Goal: Information Seeking & Learning: Find specific fact

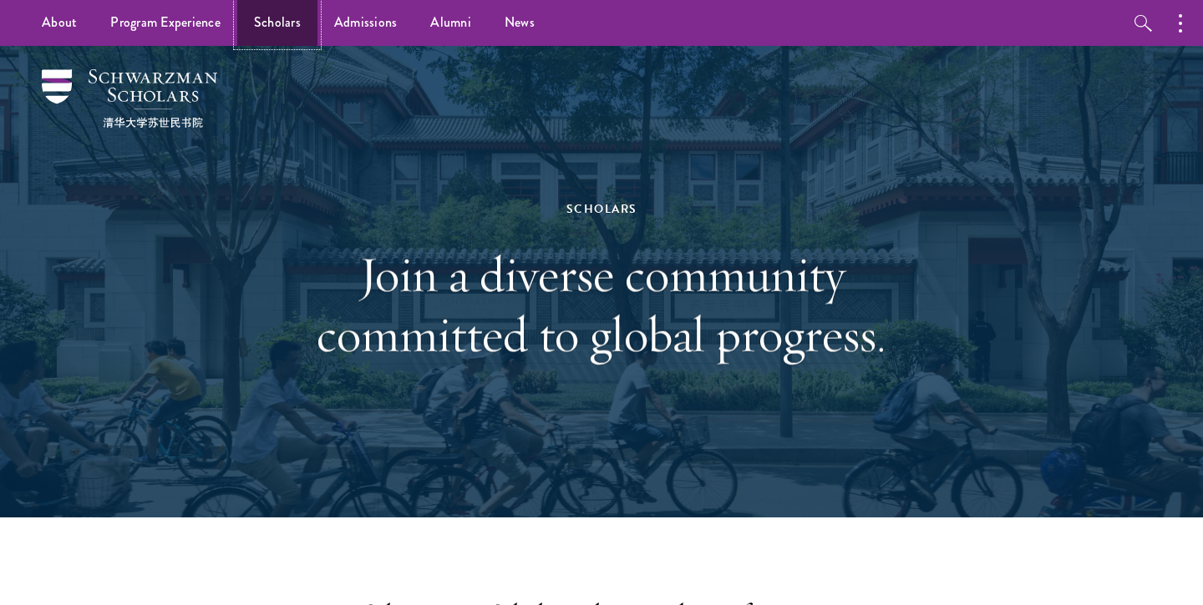
click at [262, 15] on link "Scholars" at bounding box center [277, 23] width 80 height 46
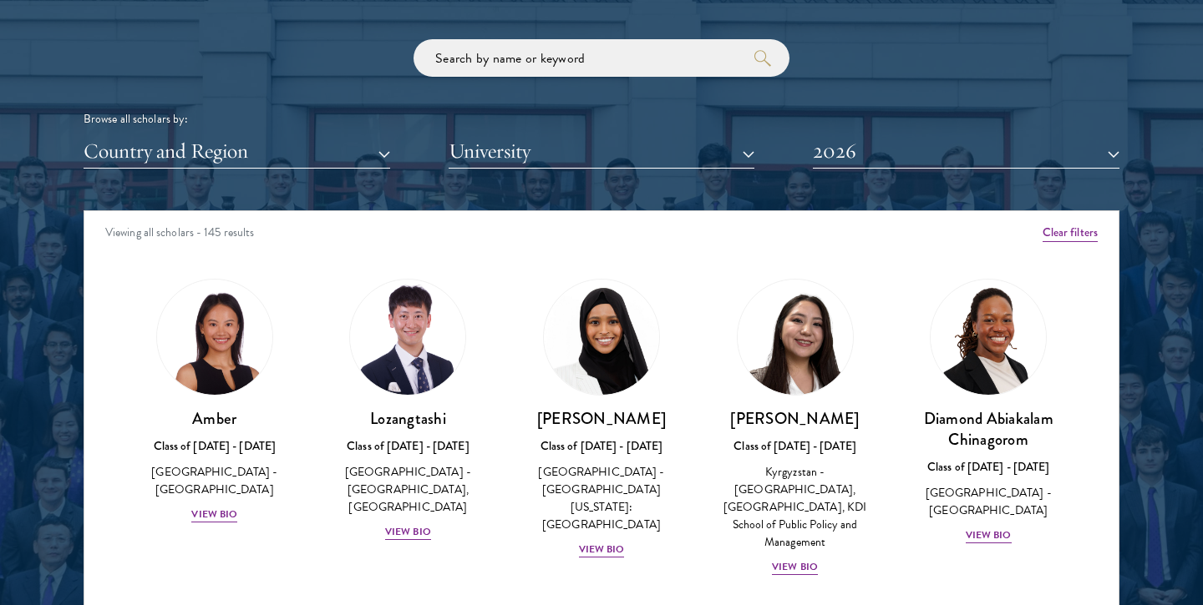
scroll to position [2018, 0]
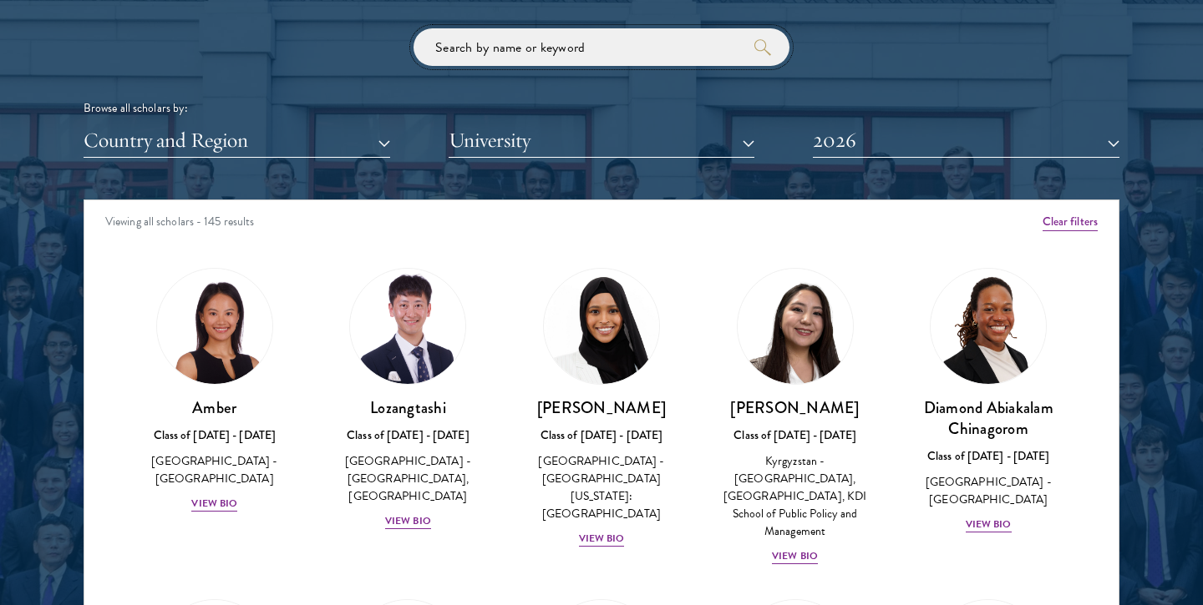
click at [511, 43] on input "search" at bounding box center [601, 47] width 376 height 38
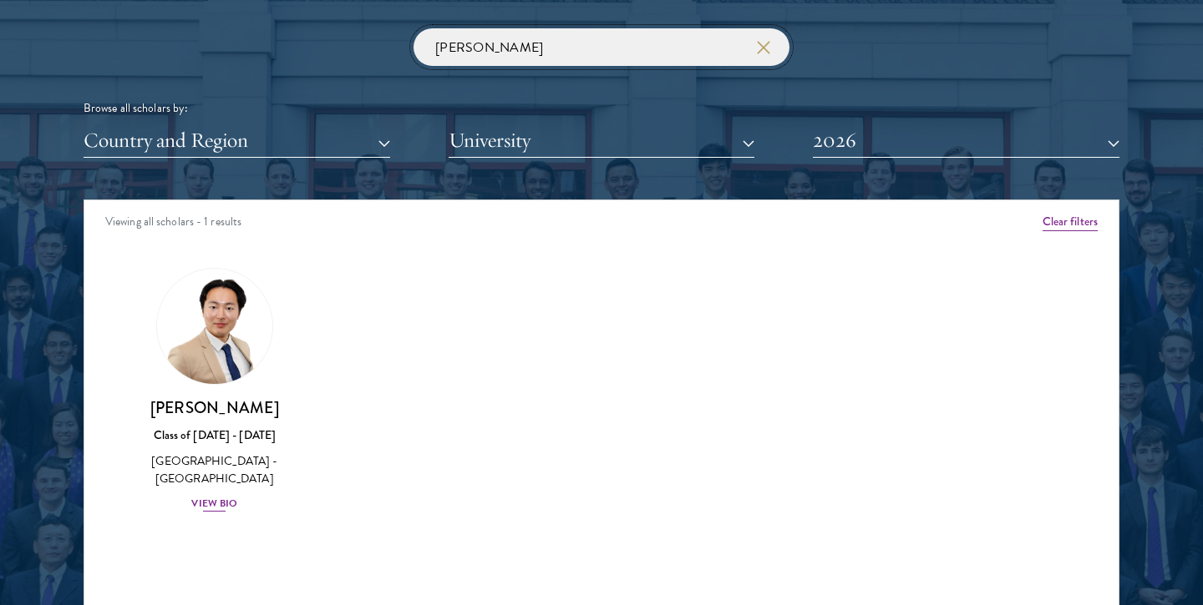
type input "joon"
click at [221, 496] on div "View Bio" at bounding box center [214, 504] width 46 height 16
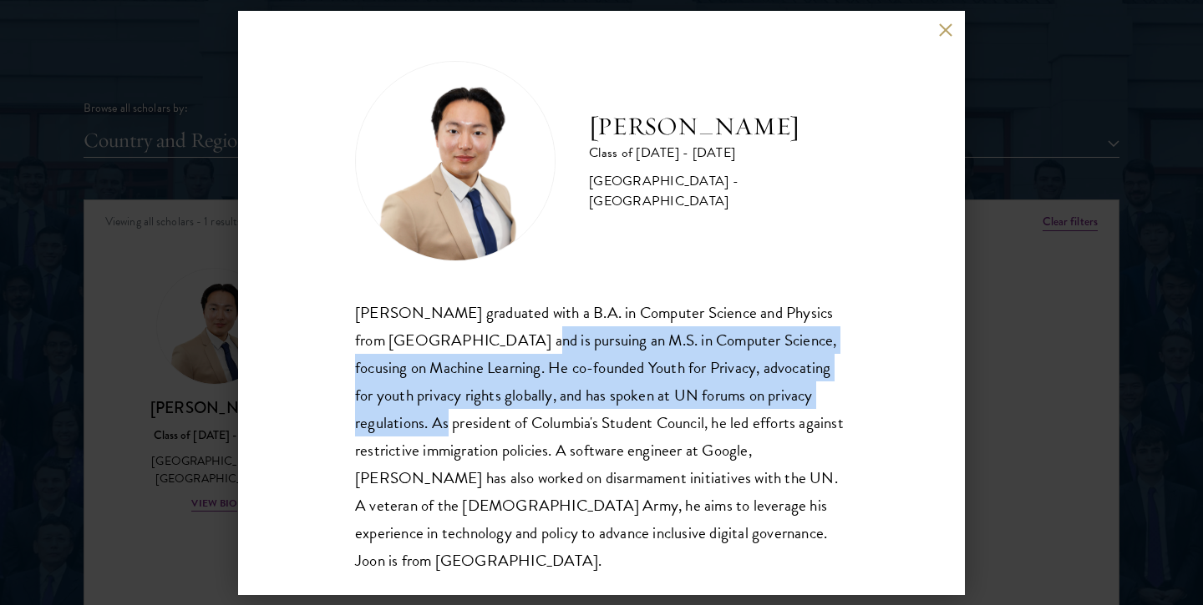
drag, startPoint x: 428, startPoint y: 417, endPoint x: 509, endPoint y: 332, distance: 117.0
click at [509, 332] on div "Beom Joon Baek graduated with a B.A. in Computer Science and Physics from Colum…" at bounding box center [601, 437] width 493 height 276
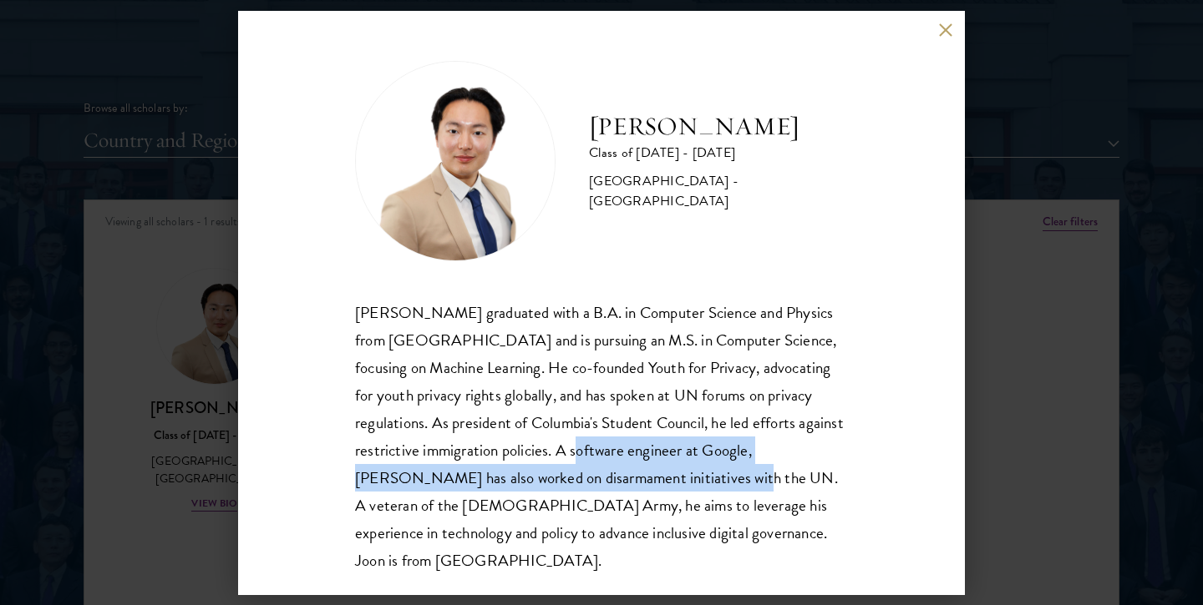
drag, startPoint x: 558, startPoint y: 451, endPoint x: 628, endPoint y: 487, distance: 78.8
click at [628, 487] on div "Beom Joon Baek graduated with a B.A. in Computer Science and Physics from Colum…" at bounding box center [601, 437] width 493 height 276
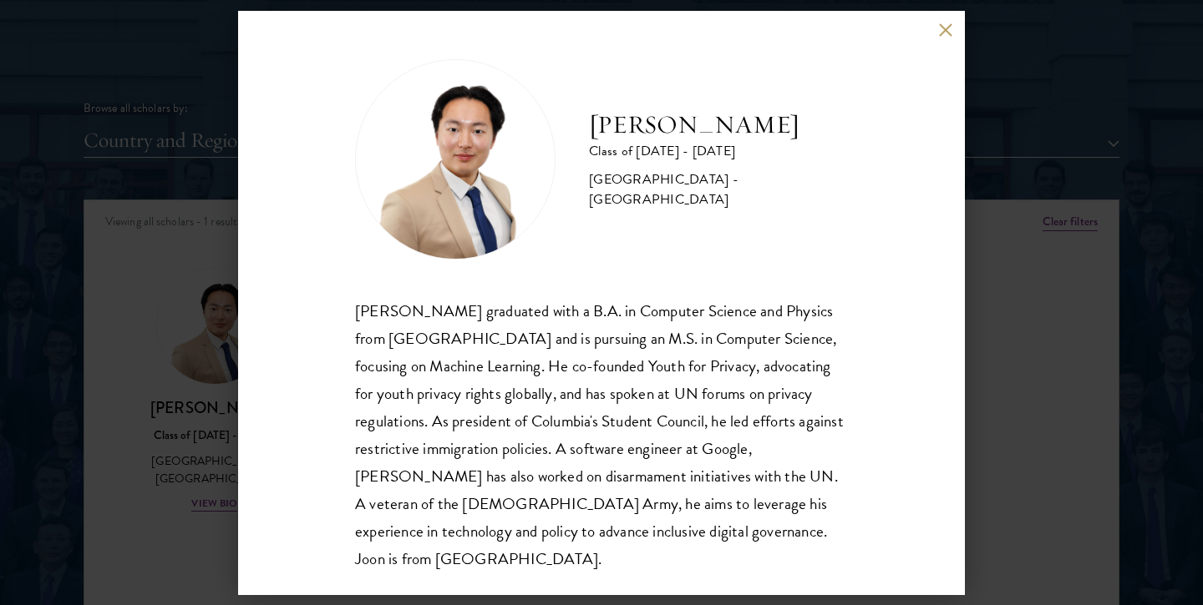
click at [677, 142] on h2 "[PERSON_NAME]" at bounding box center [718, 125] width 259 height 33
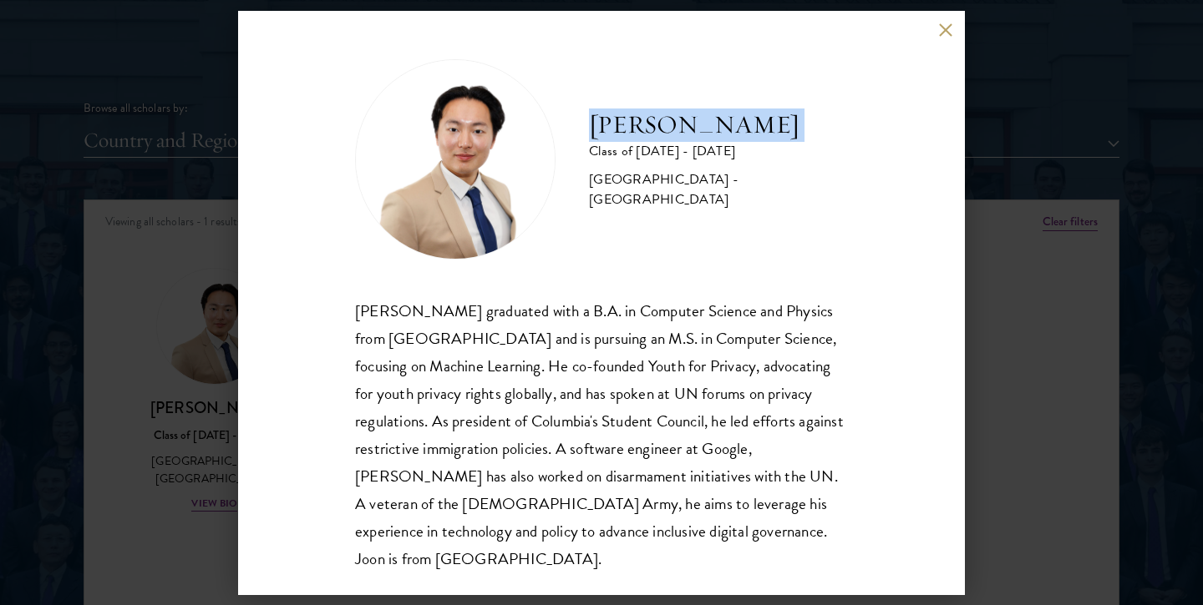
click at [677, 142] on h2 "[PERSON_NAME]" at bounding box center [718, 125] width 259 height 33
copy div "[PERSON_NAME]"
